Goal: Find specific page/section: Find specific page/section

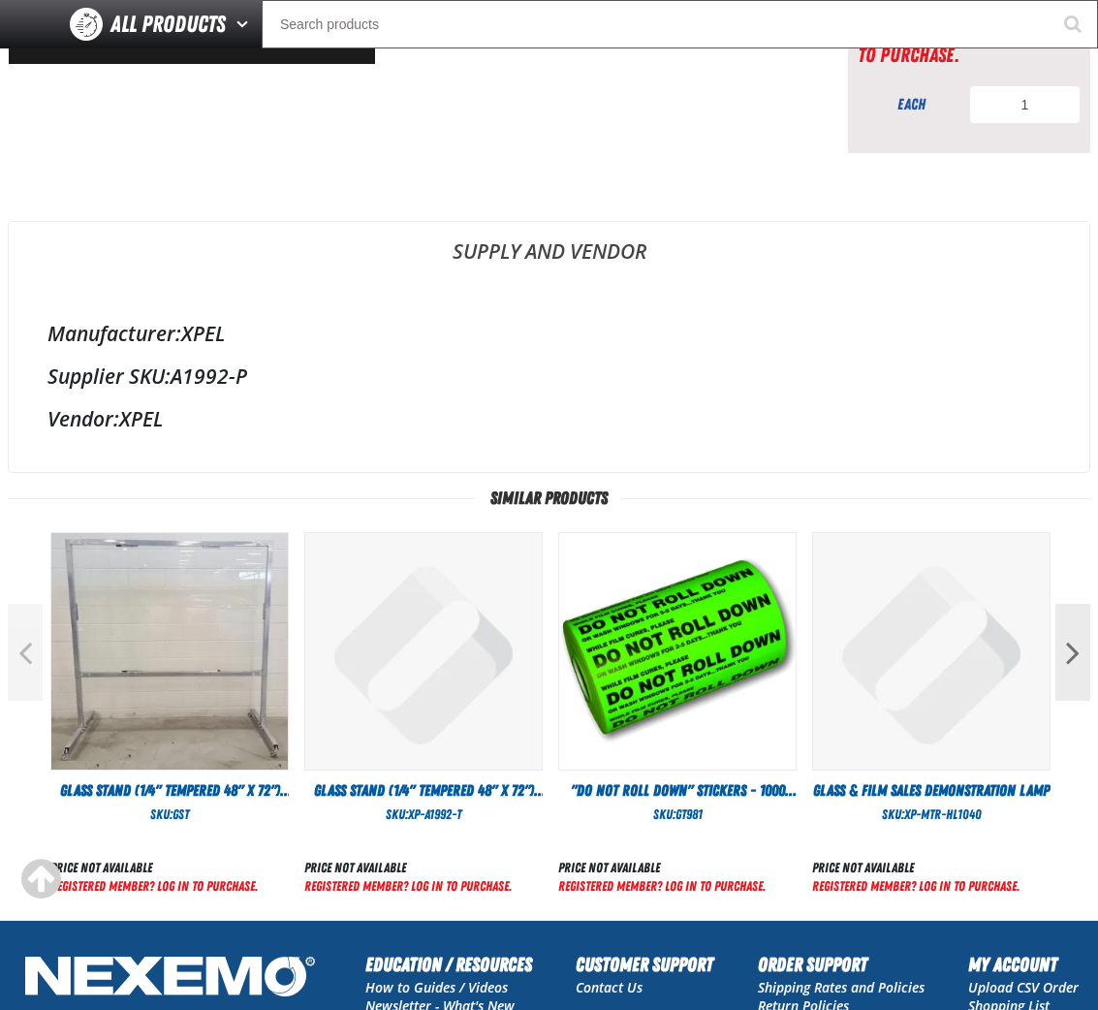
scroll to position [374, 0]
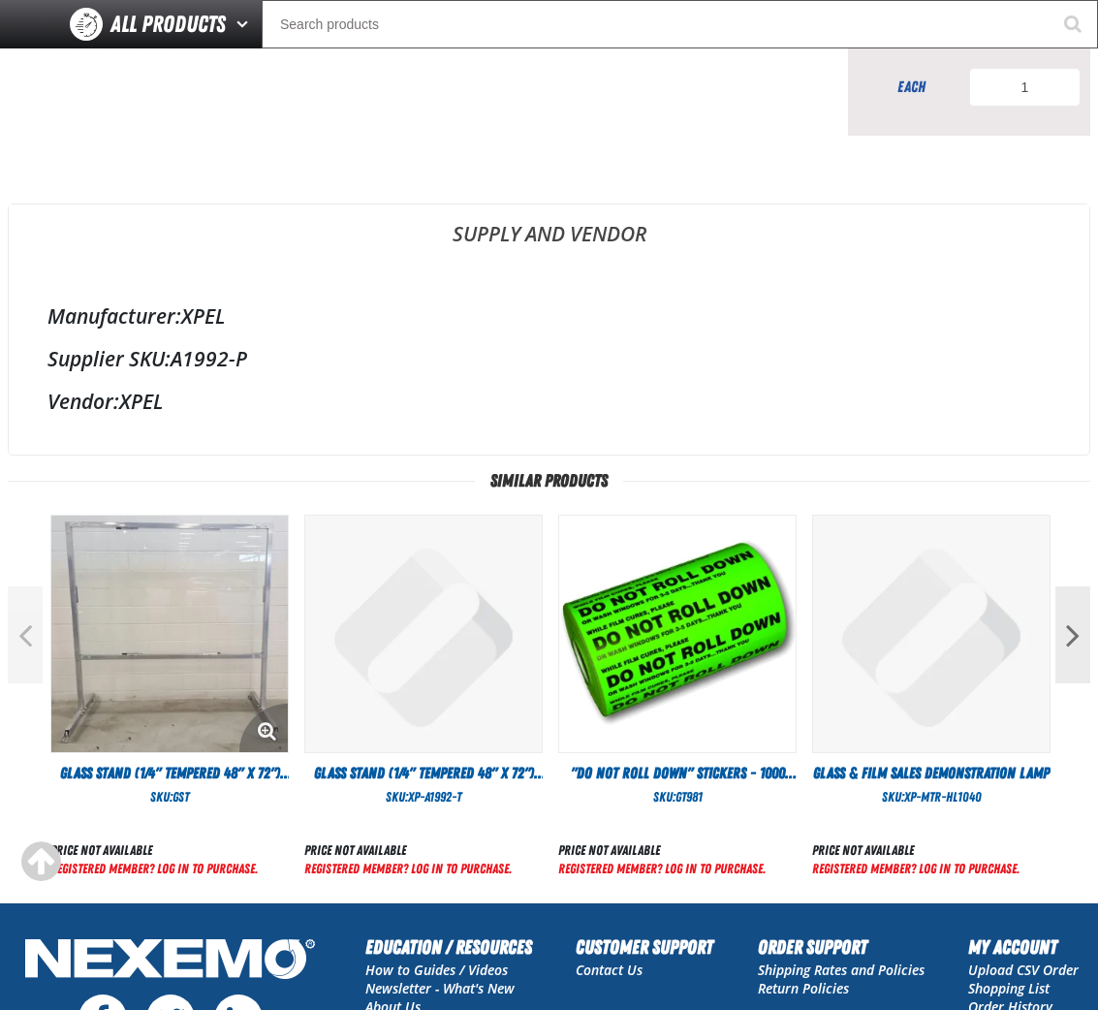
click at [159, 610] on img at bounding box center [169, 634] width 236 height 236
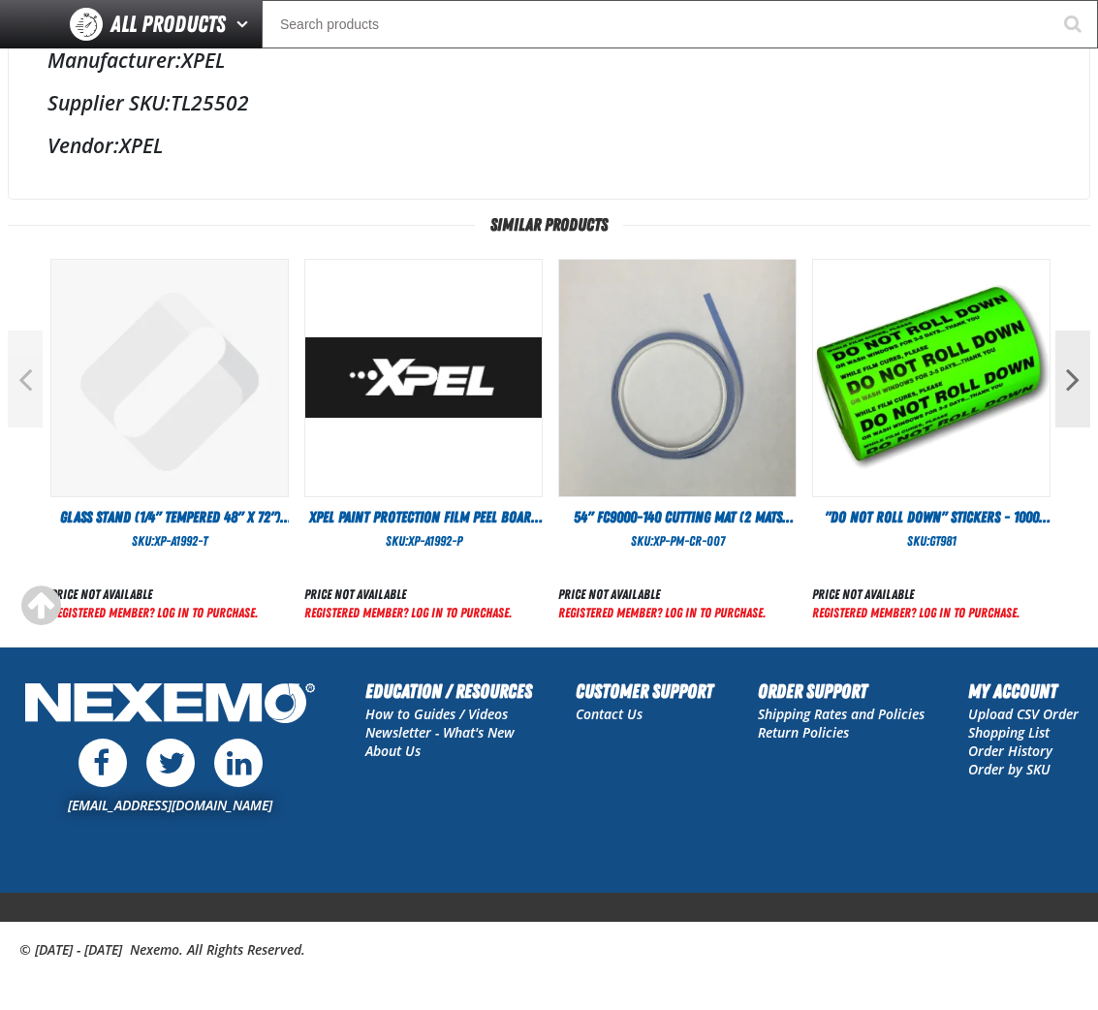
scroll to position [630, 0]
click at [721, 139] on div "Vendor: XPEL" at bounding box center [548, 145] width 1003 height 27
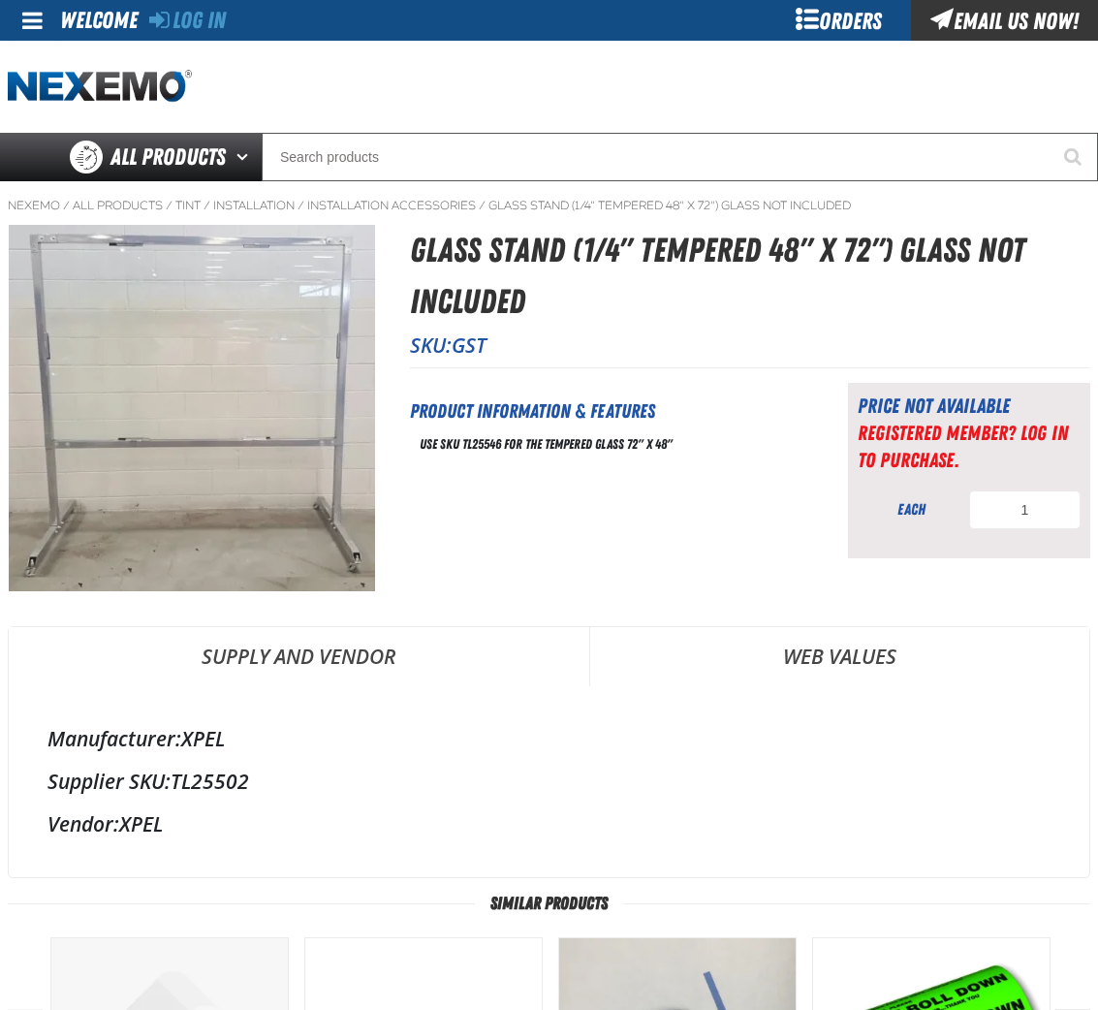
scroll to position [0, 0]
drag, startPoint x: 575, startPoint y: 531, endPoint x: 563, endPoint y: 531, distance: 11.6
click at [575, 531] on div "Short Description: Product Information & Features Use SKU TL25546 for the Tempe…" at bounding box center [605, 470] width 390 height 175
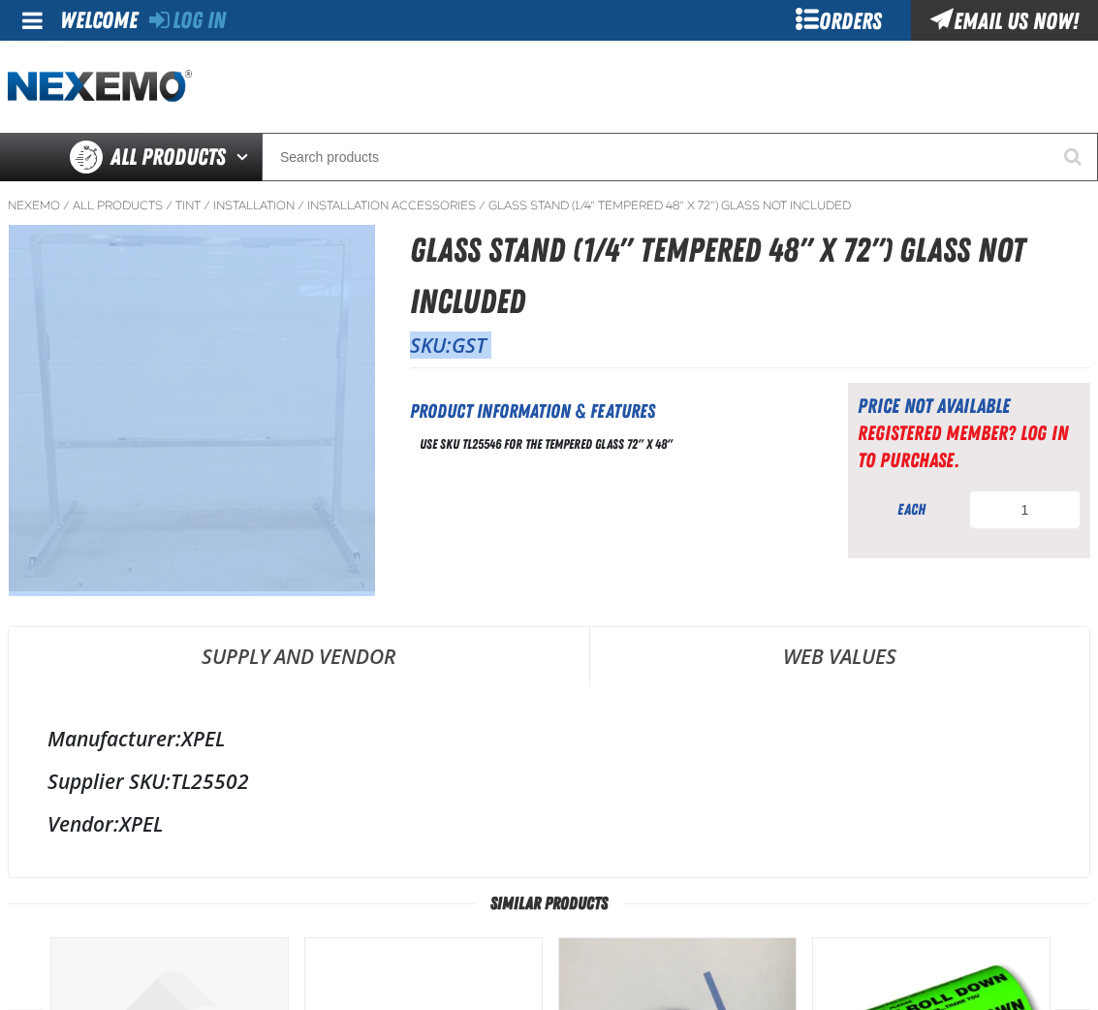
drag, startPoint x: 530, startPoint y: 300, endPoint x: 409, endPoint y: 247, distance: 132.4
click at [409, 225] on div "Glass Stand (1/4" Tempered 48" x 72") Glass not included SKU: GST" at bounding box center [549, 225] width 1083 height 0
copy div "SKU: GST"
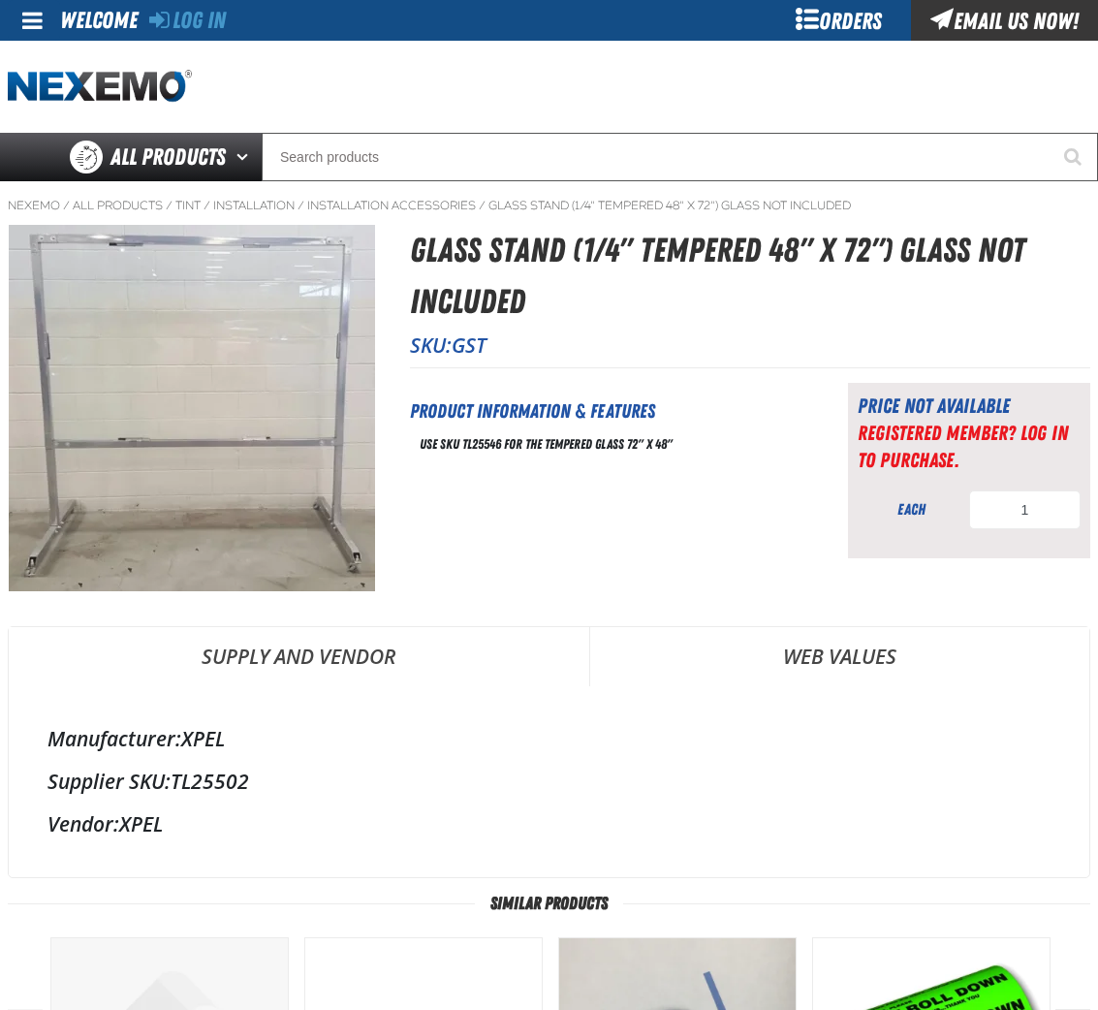
click at [411, 239] on h1 "Glass Stand (1/4" Tempered 48" x 72") Glass not included" at bounding box center [750, 276] width 680 height 102
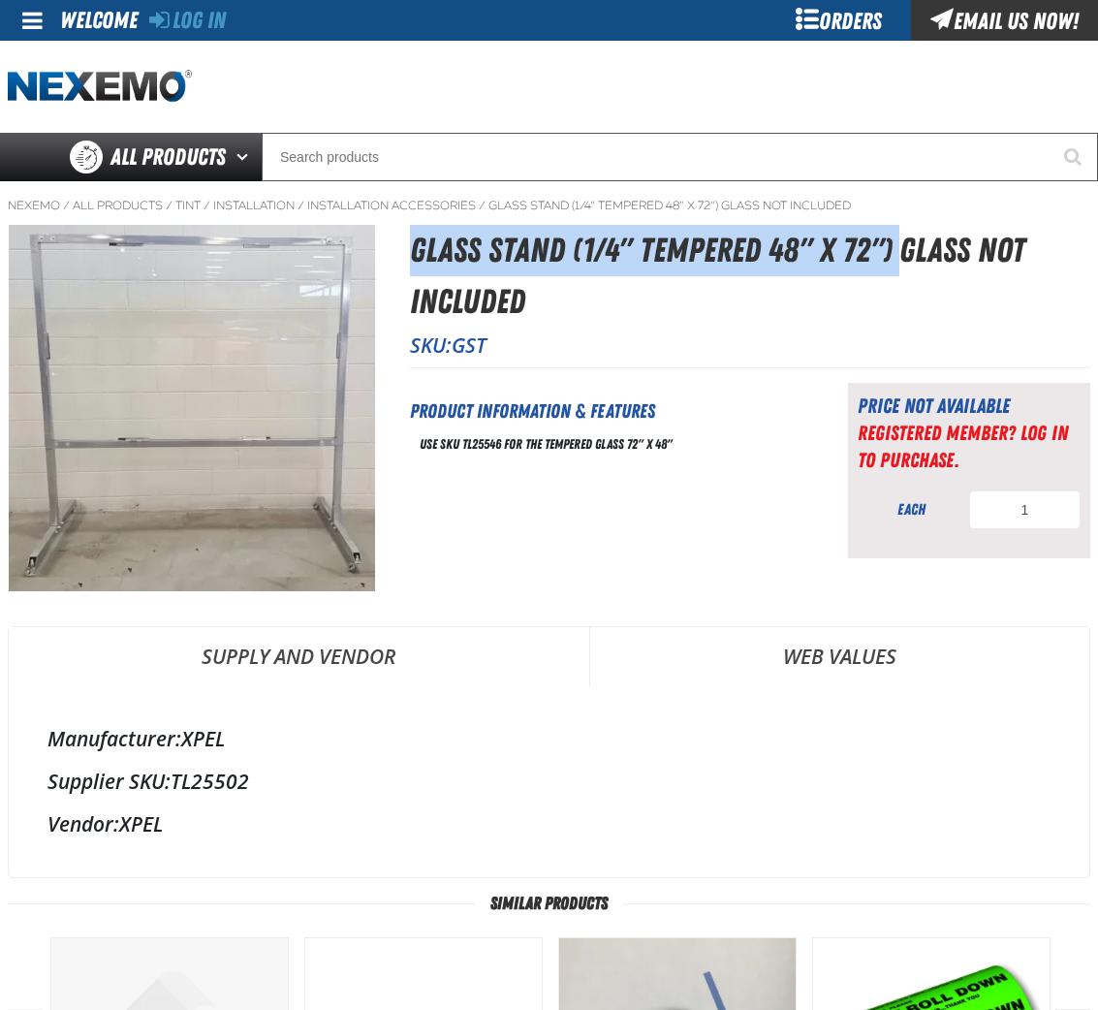
drag, startPoint x: 411, startPoint y: 239, endPoint x: 888, endPoint y: 248, distance: 476.9
click at [888, 248] on h1 "Glass Stand (1/4" Tempered 48" x 72") Glass not included" at bounding box center [750, 276] width 680 height 102
copy h1 "Glass Stand (1/4" Tempered 48" x 72")"
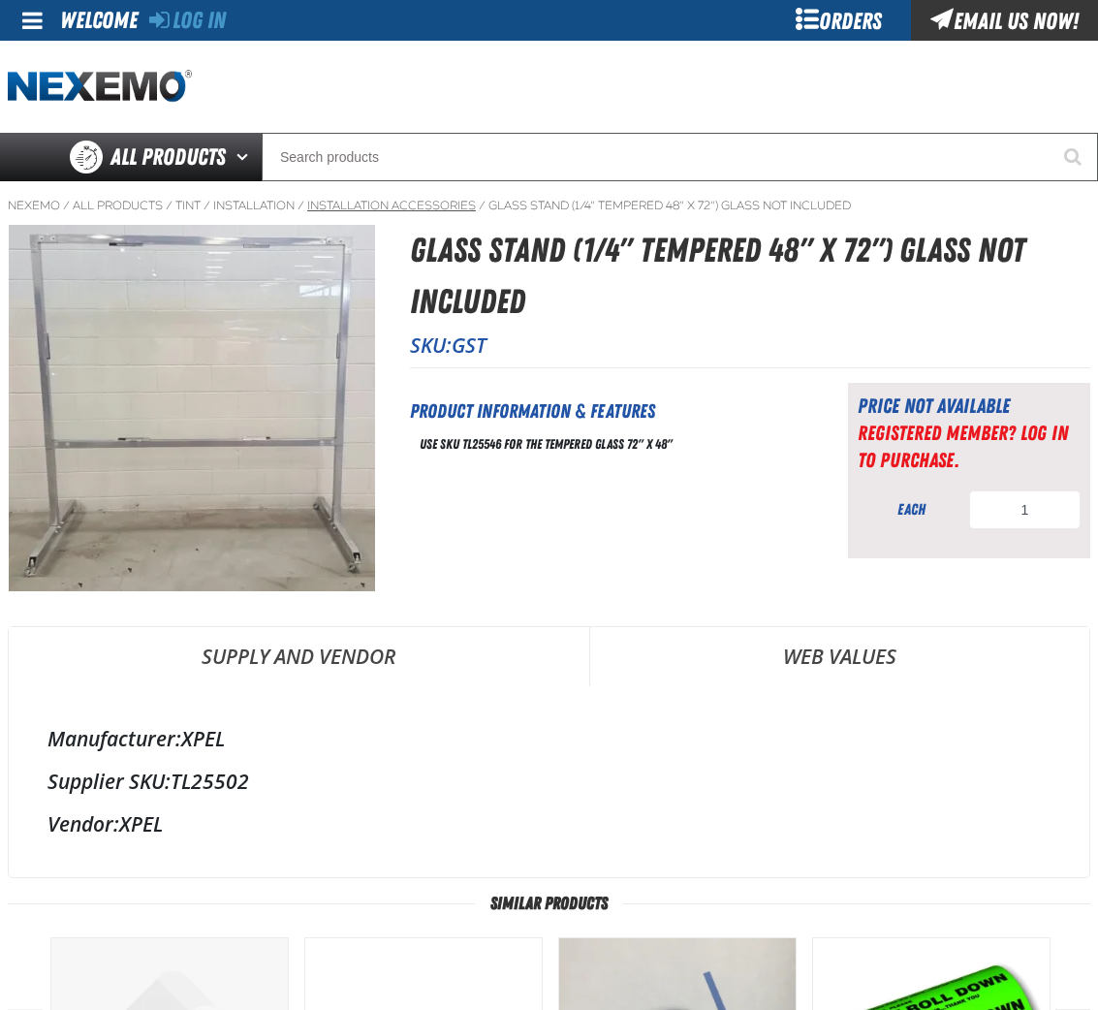
click at [422, 204] on link "Installation Accessories" at bounding box center [391, 206] width 169 height 16
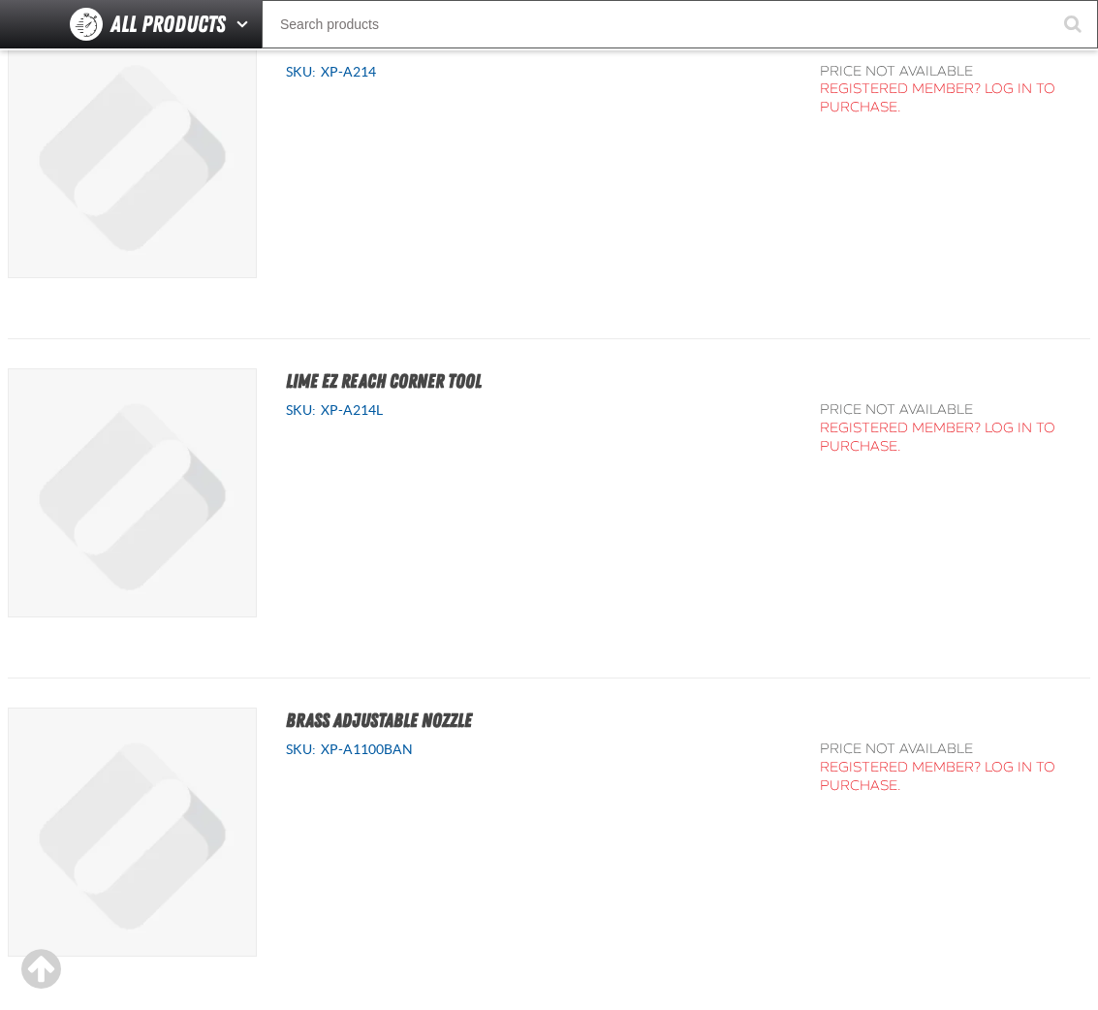
scroll to position [6506, 0]
